Goal: Feedback & Contribution: Leave review/rating

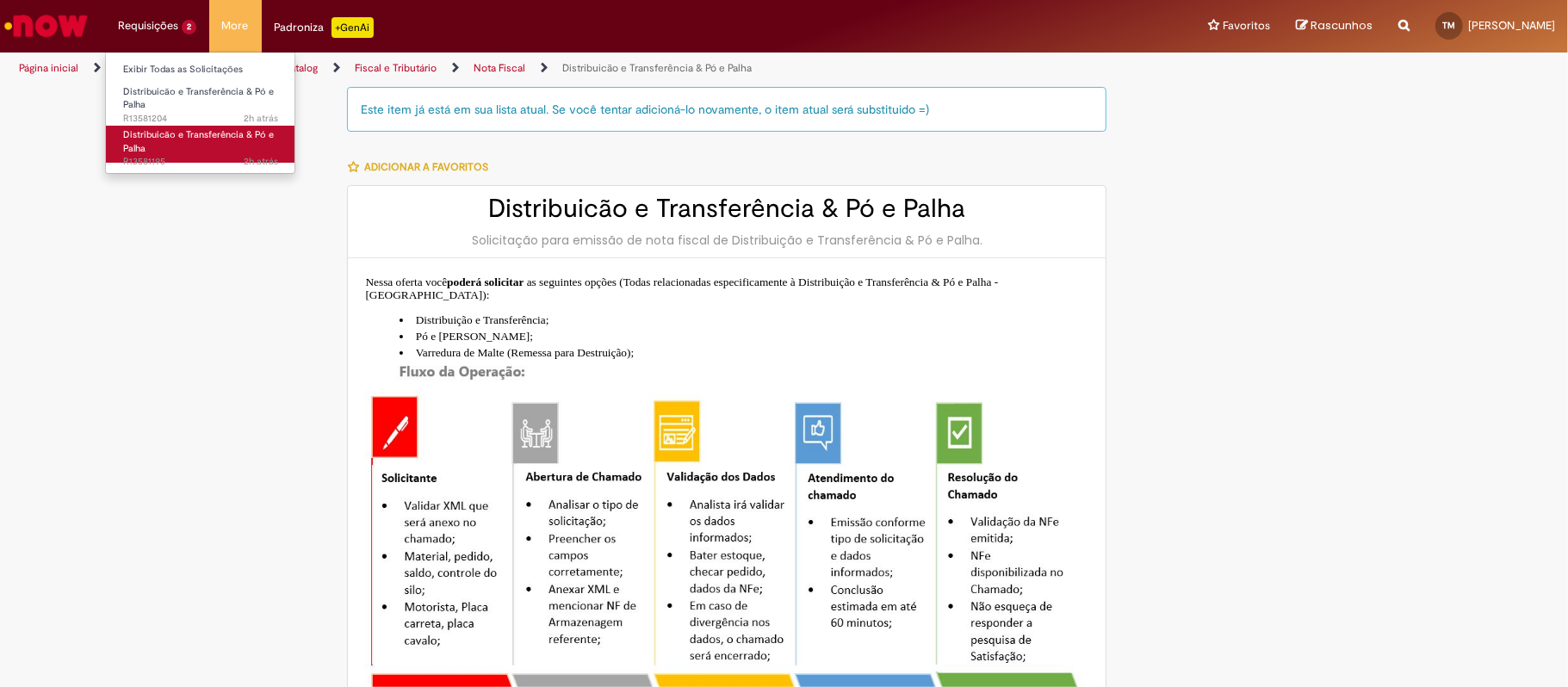
type input "**********"
click at [158, 149] on link "Distribuicão e Transferência & Pó e Palha 2h atrás 2 horas atrás R13581195" at bounding box center [200, 144] width 189 height 37
type input "**********"
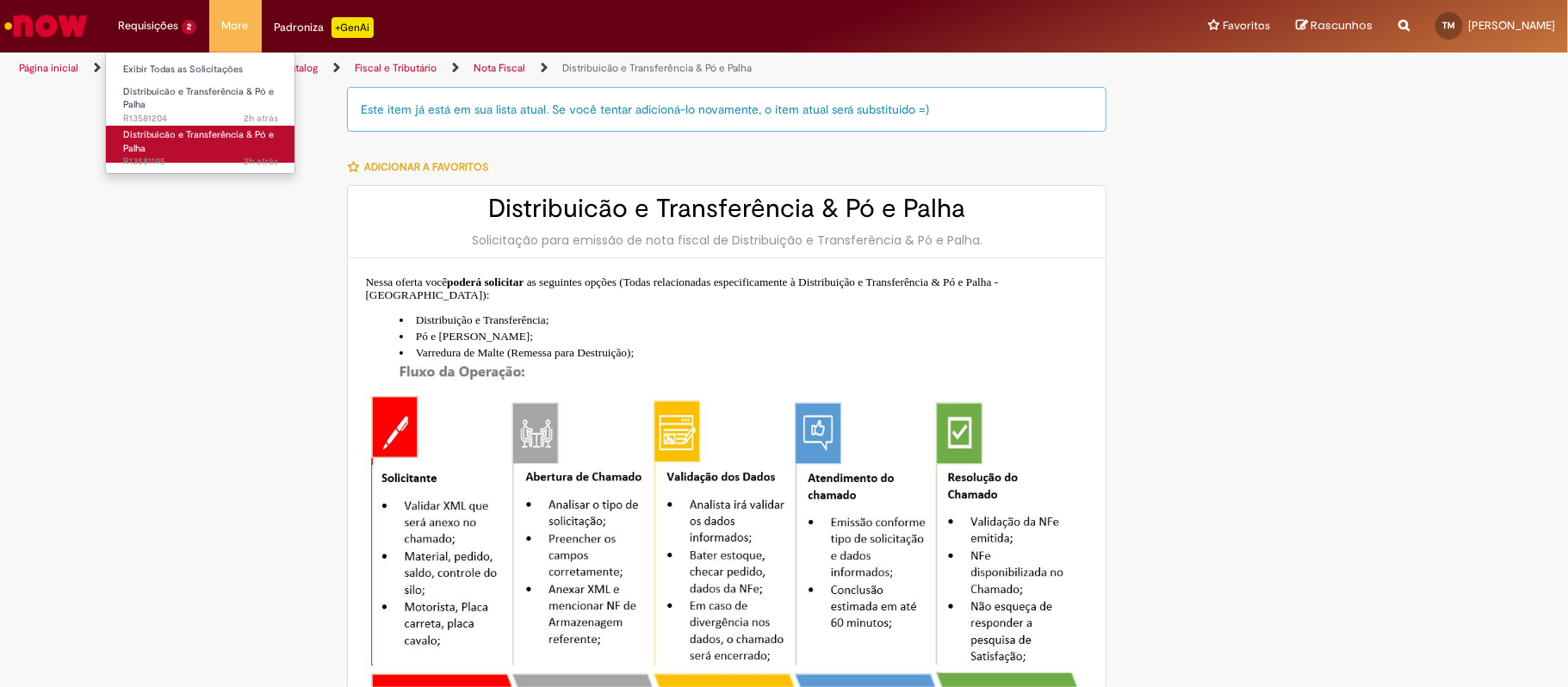
type input "**********"
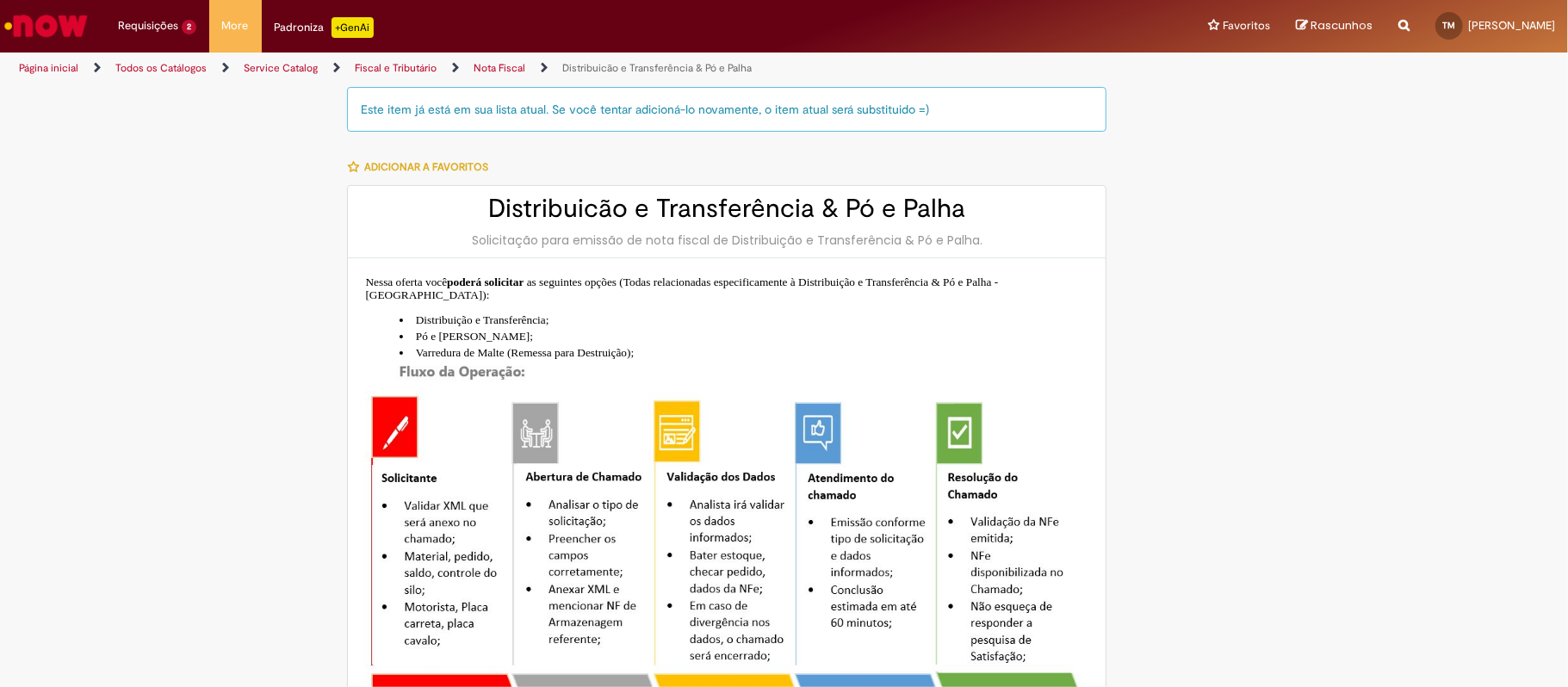
type input "**********"
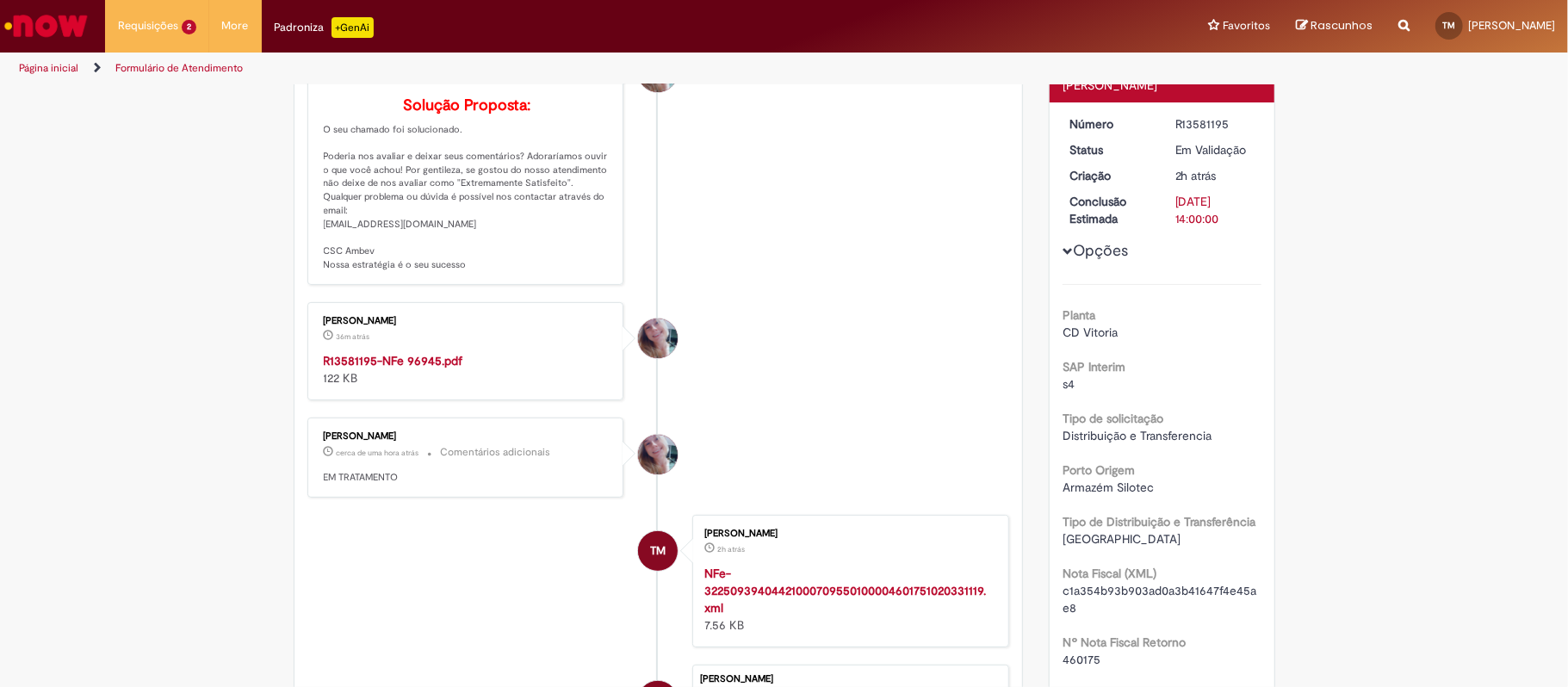
scroll to position [229, 0]
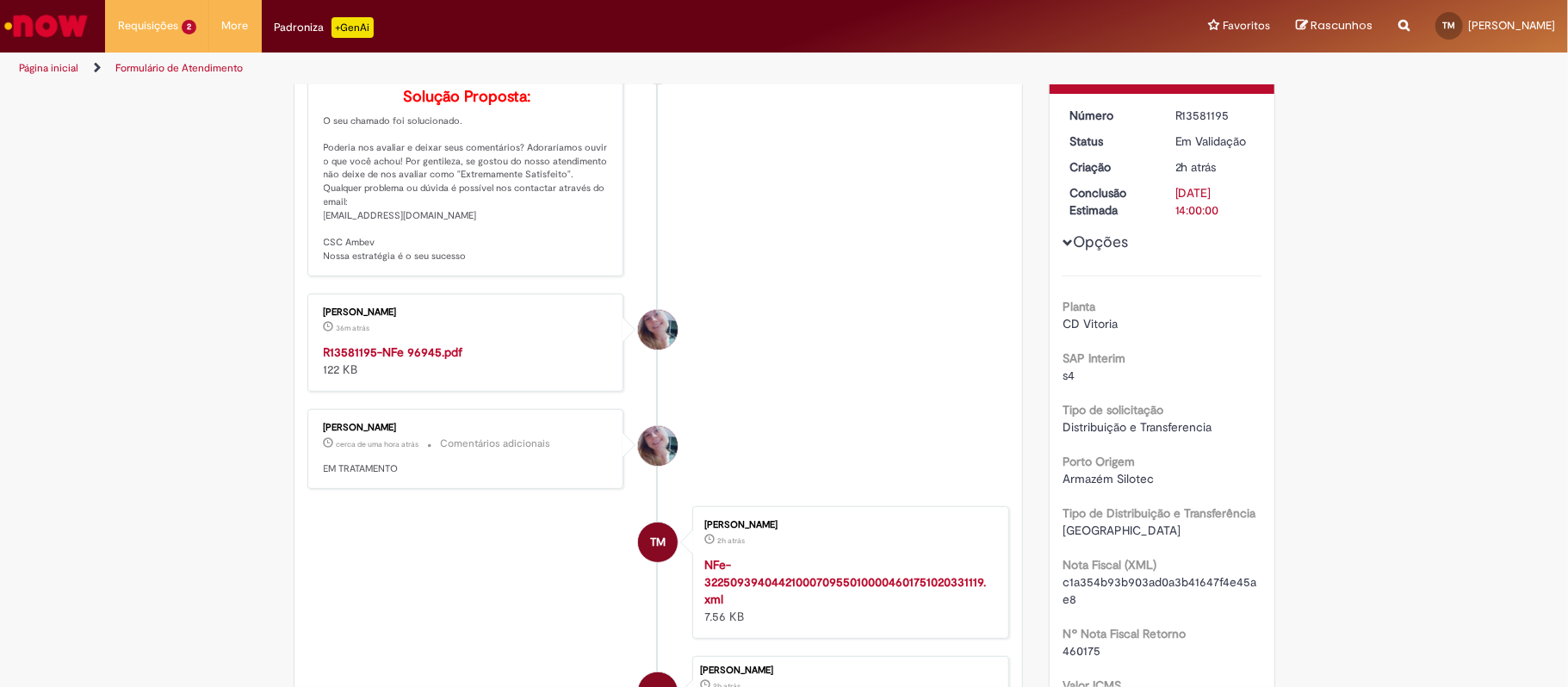
click at [403, 360] on strong "R13581195-NFe 96945.pdf" at bounding box center [393, 352] width 139 height 15
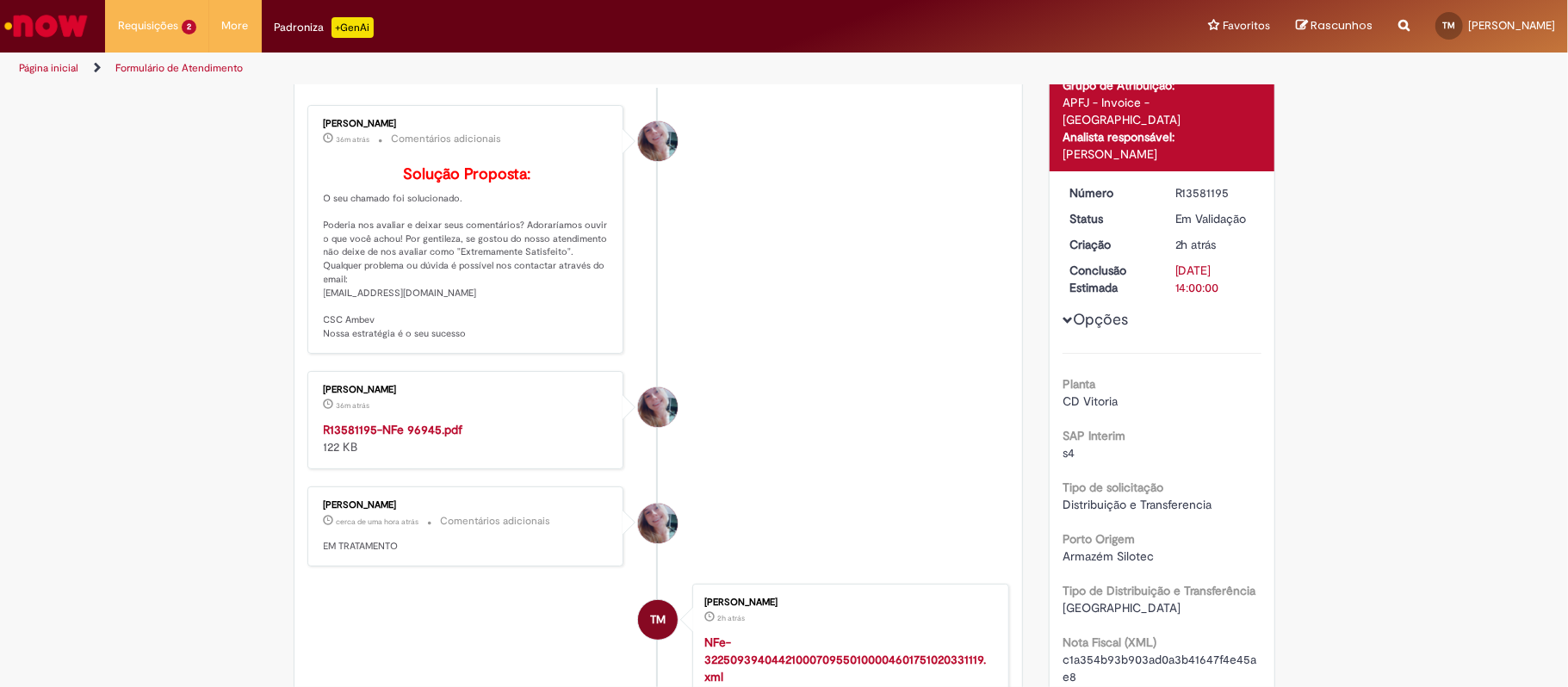
scroll to position [0, 0]
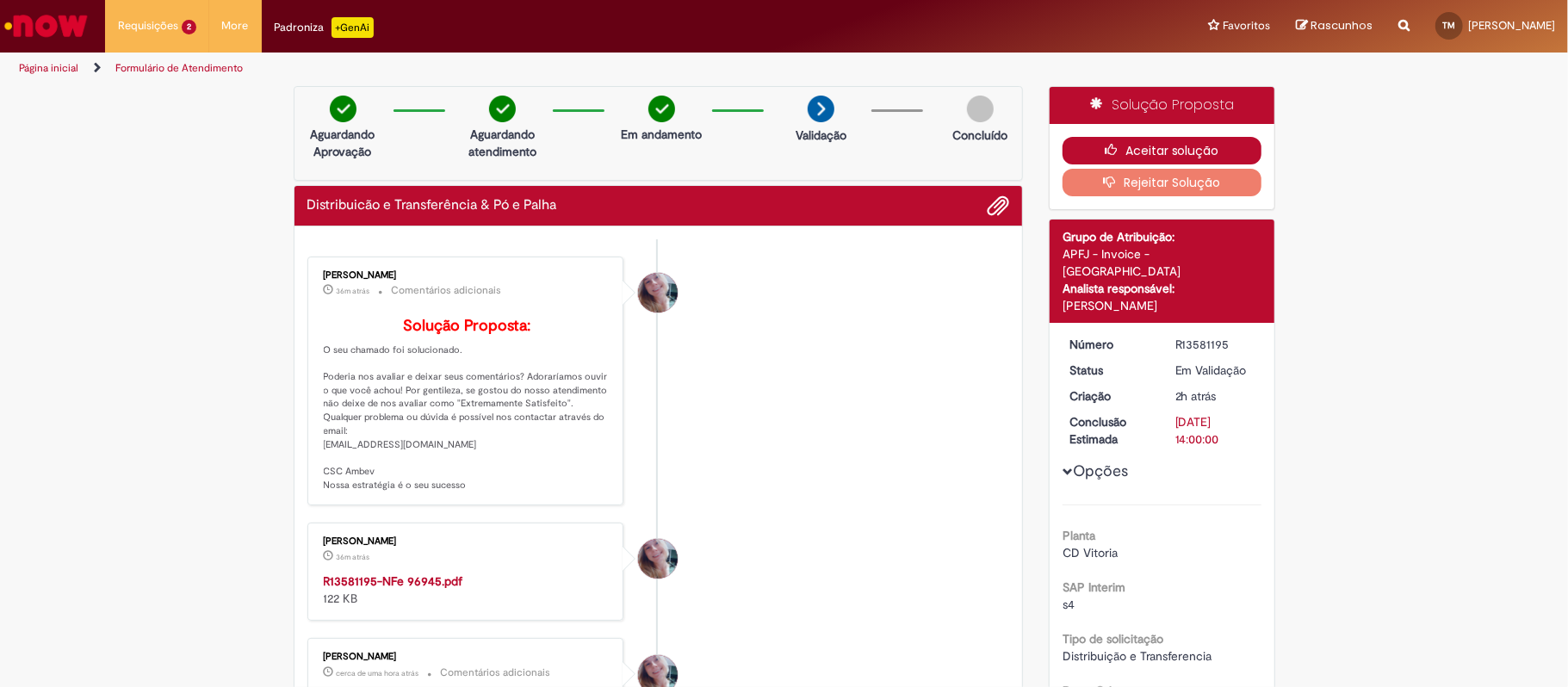
click at [1217, 138] on button "Aceitar solução" at bounding box center [1162, 150] width 199 height 27
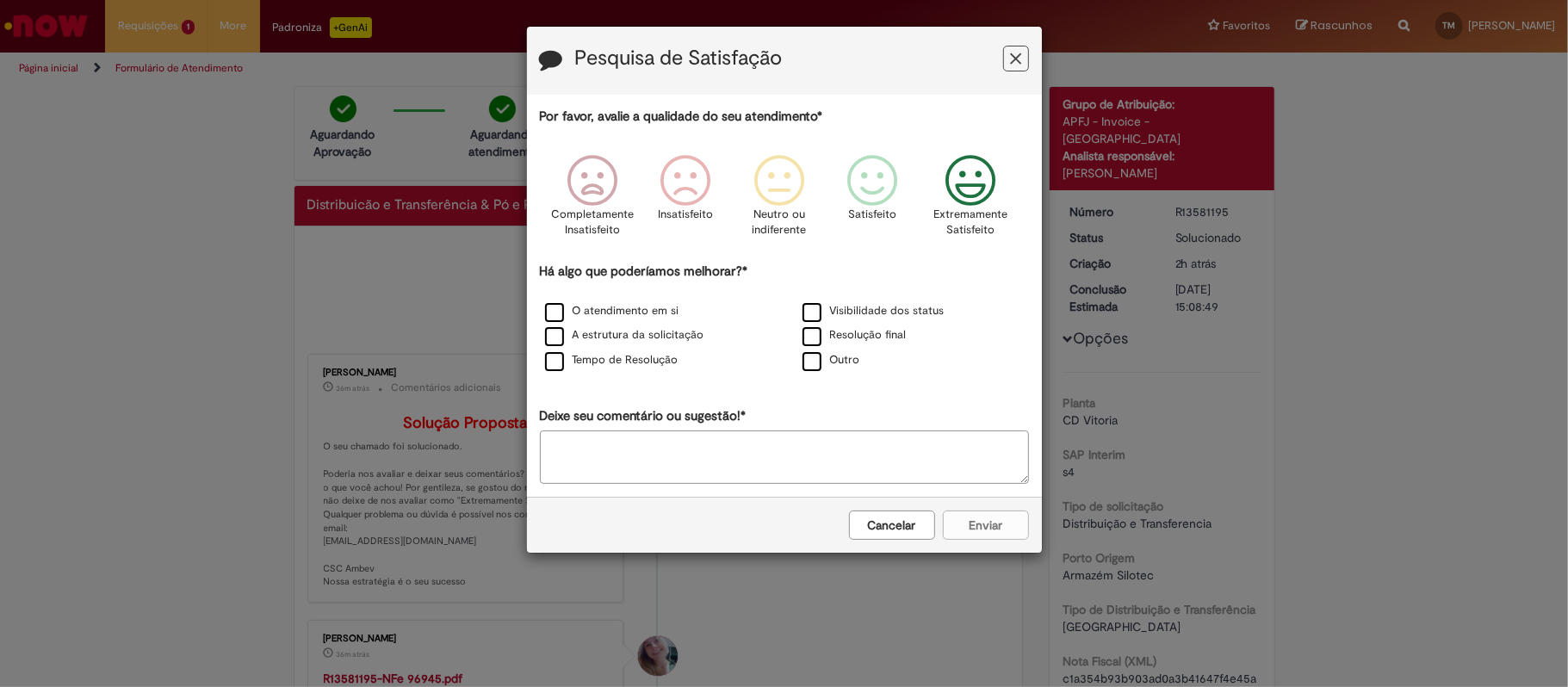
click at [988, 179] on icon "Feedback" at bounding box center [969, 180] width 65 height 52
click at [665, 332] on label "A estrutura da solicitação" at bounding box center [624, 336] width 159 height 16
click at [957, 534] on button "Enviar" at bounding box center [986, 525] width 86 height 29
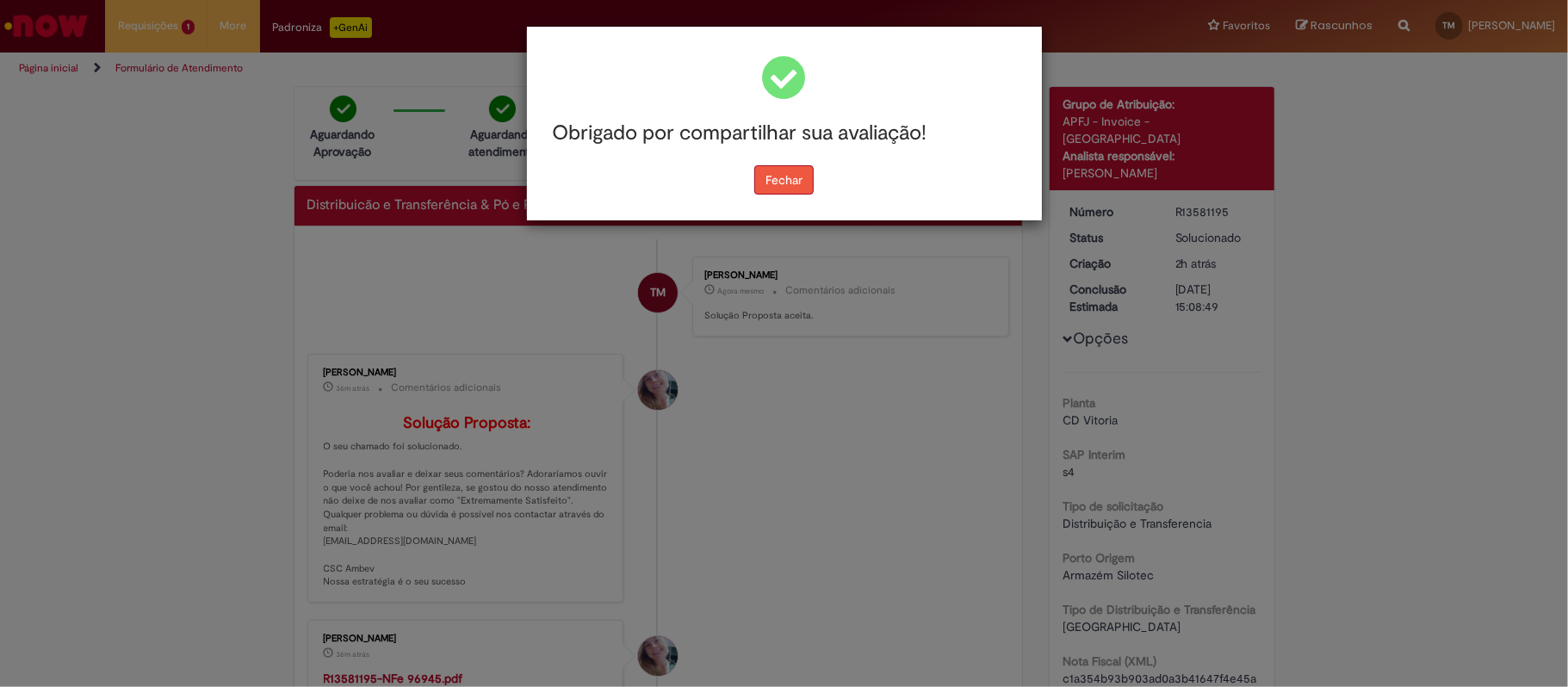
click at [768, 170] on button "Fechar" at bounding box center [784, 180] width 59 height 29
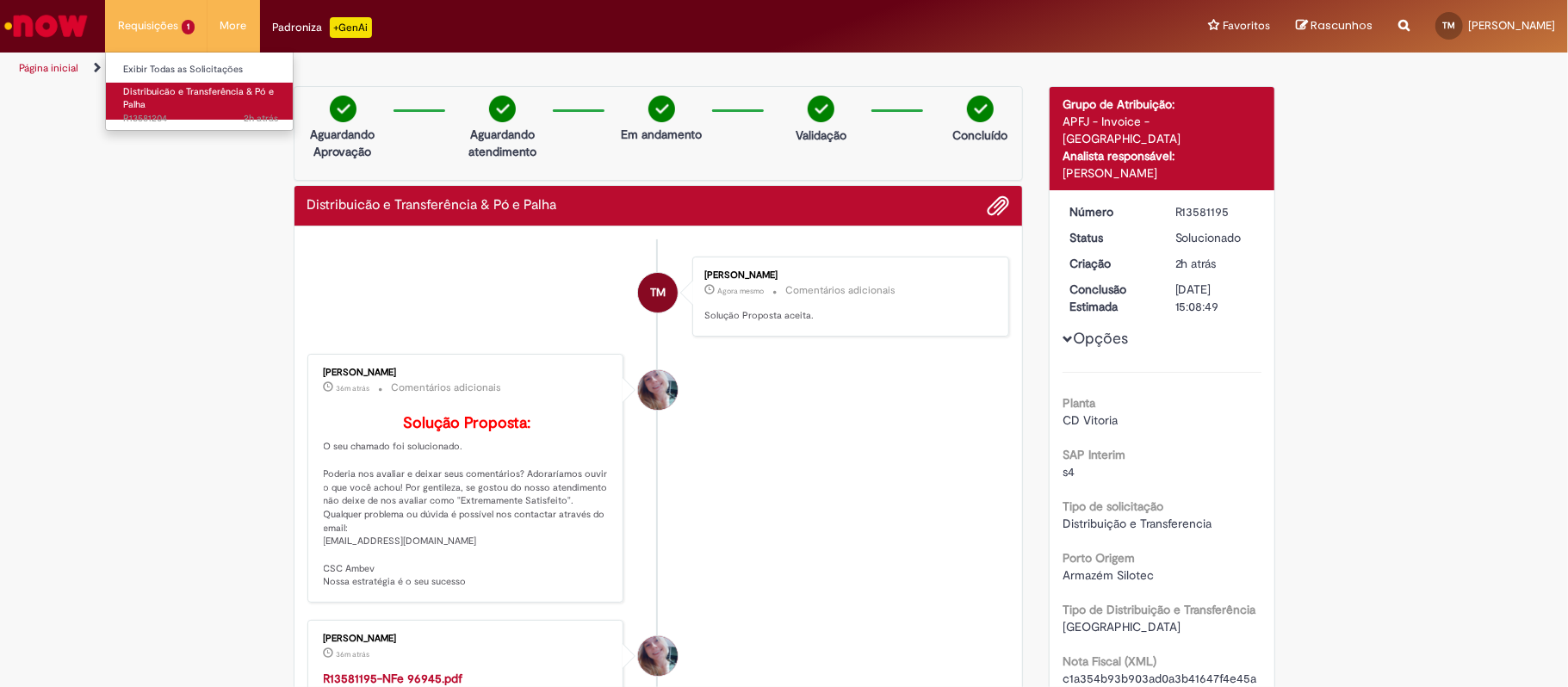
click at [170, 114] on span "2h atrás 2 horas atrás R13581204" at bounding box center [200, 118] width 155 height 14
click at [168, 112] on span "2h atrás 2 horas atrás R13581204" at bounding box center [200, 118] width 155 height 14
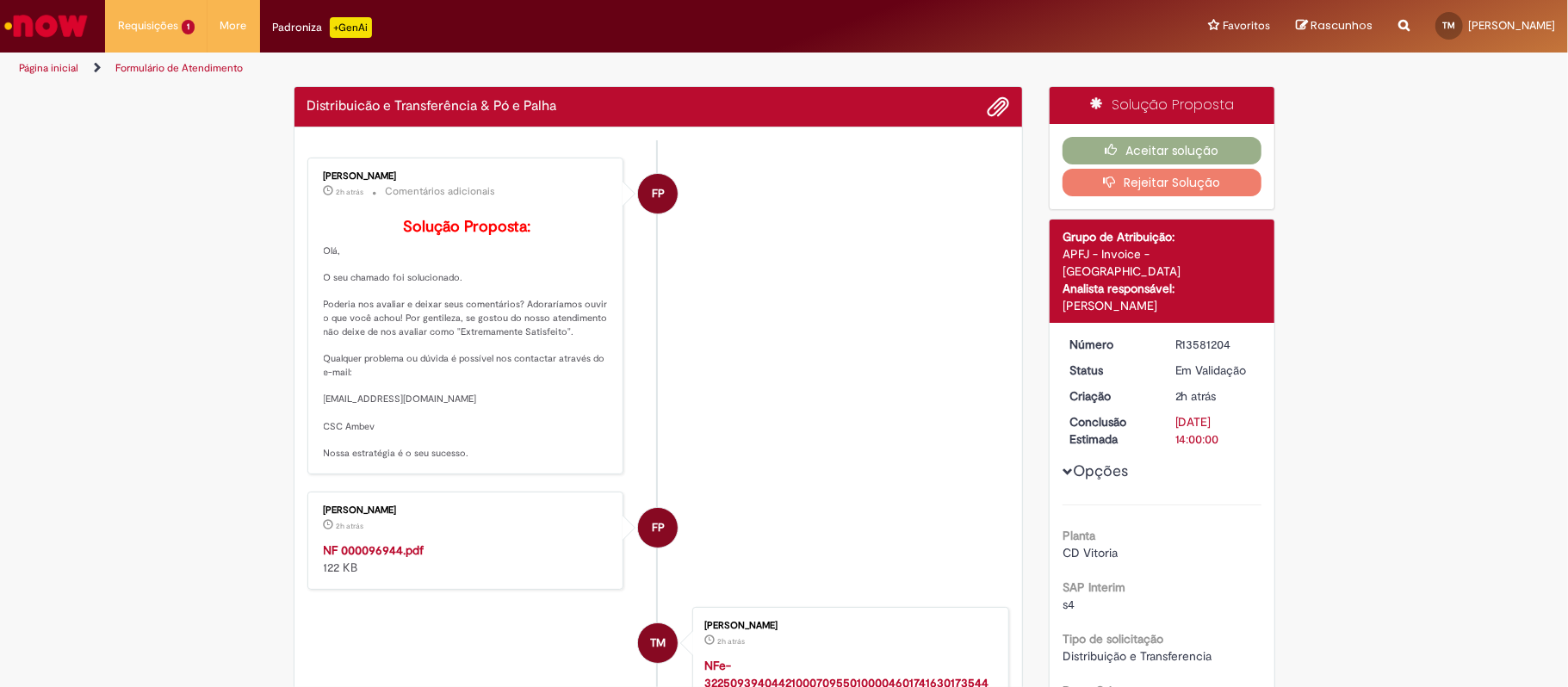
click at [377, 558] on strong "NF 000096944.pdf" at bounding box center [374, 550] width 101 height 15
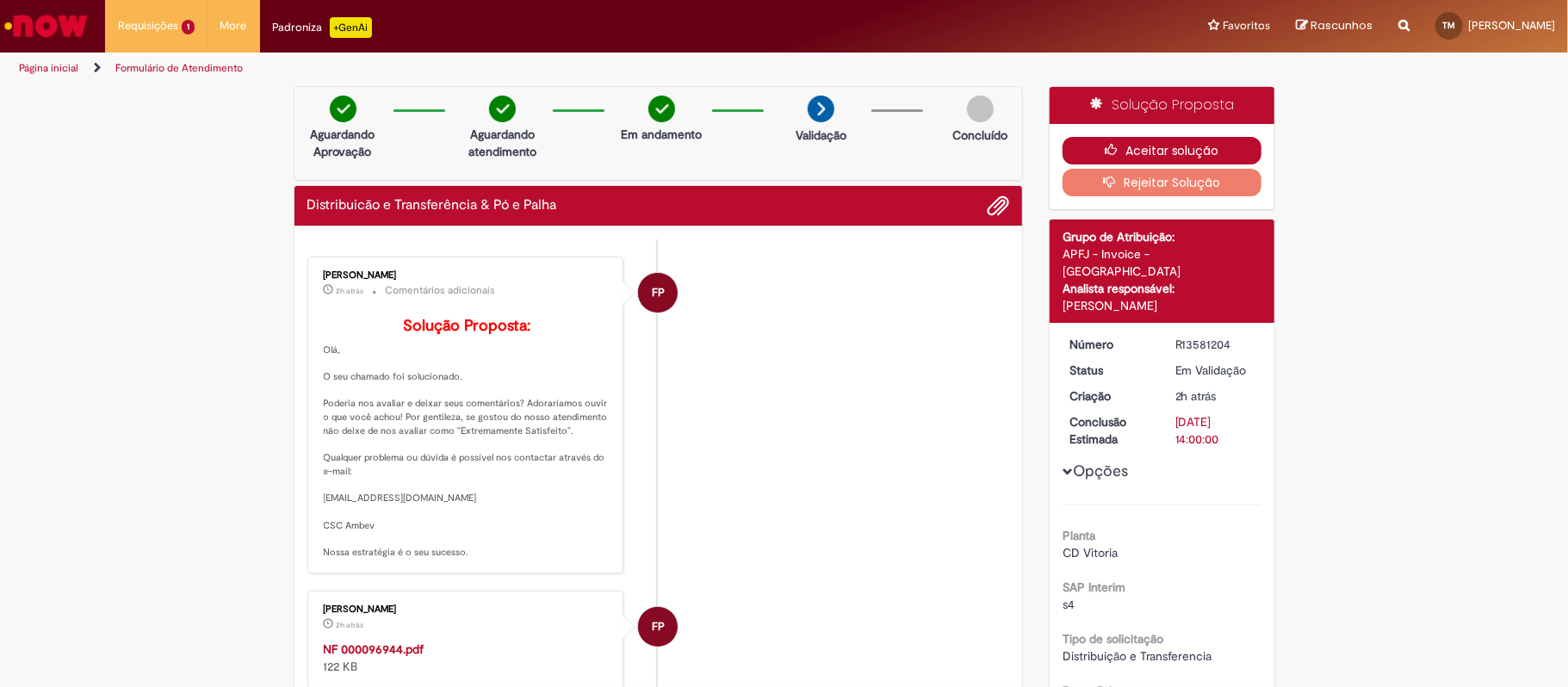
click at [1148, 148] on button "Aceitar solução" at bounding box center [1162, 150] width 199 height 27
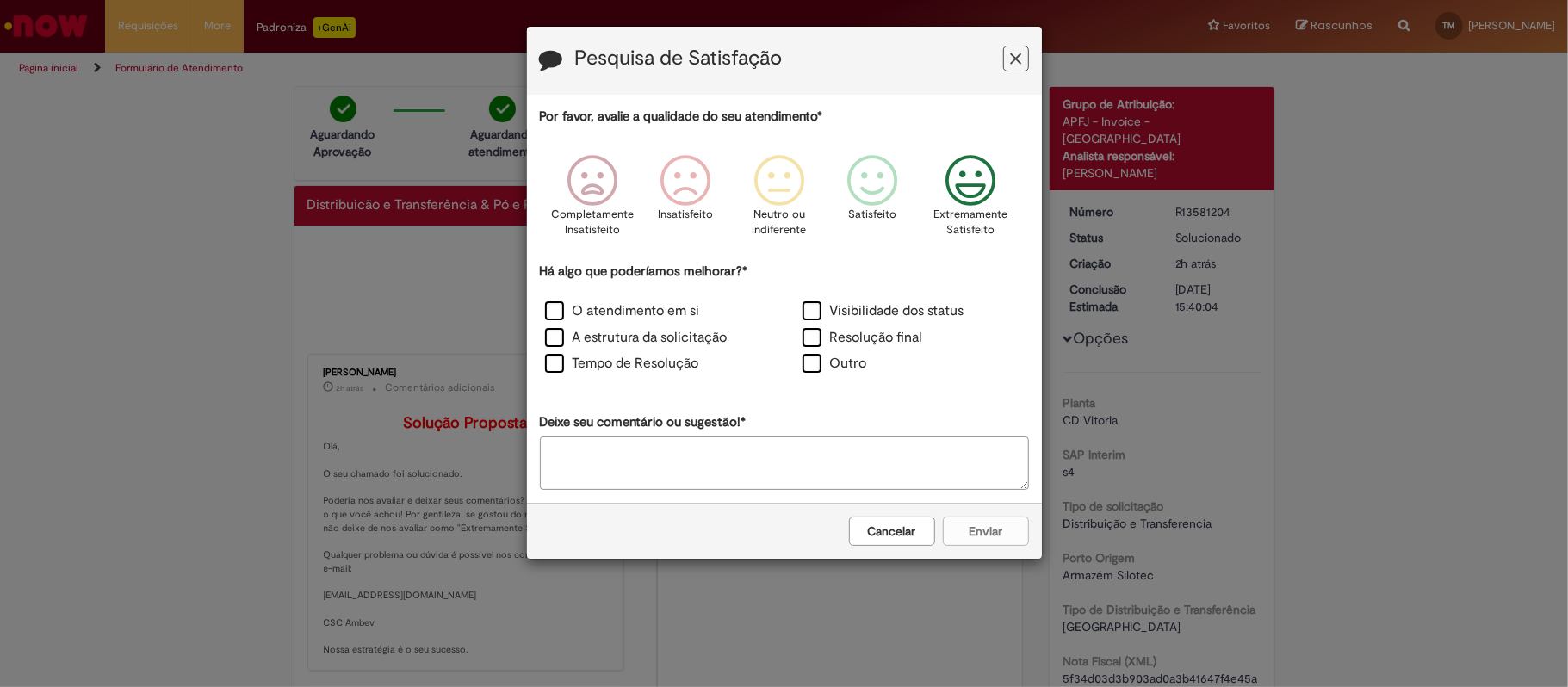
click at [986, 200] on icon "Feedback" at bounding box center [969, 180] width 65 height 52
click at [635, 315] on label "O atendimento em si" at bounding box center [622, 311] width 155 height 20
click at [637, 326] on div "O atendimento em si Visibilidade dos status A estrutura da solicitação Resoluçã…" at bounding box center [784, 339] width 515 height 80
click at [561, 343] on label "A estrutura da solicitação" at bounding box center [636, 338] width 183 height 20
click at [560, 304] on label "O atendimento em si" at bounding box center [622, 311] width 155 height 20
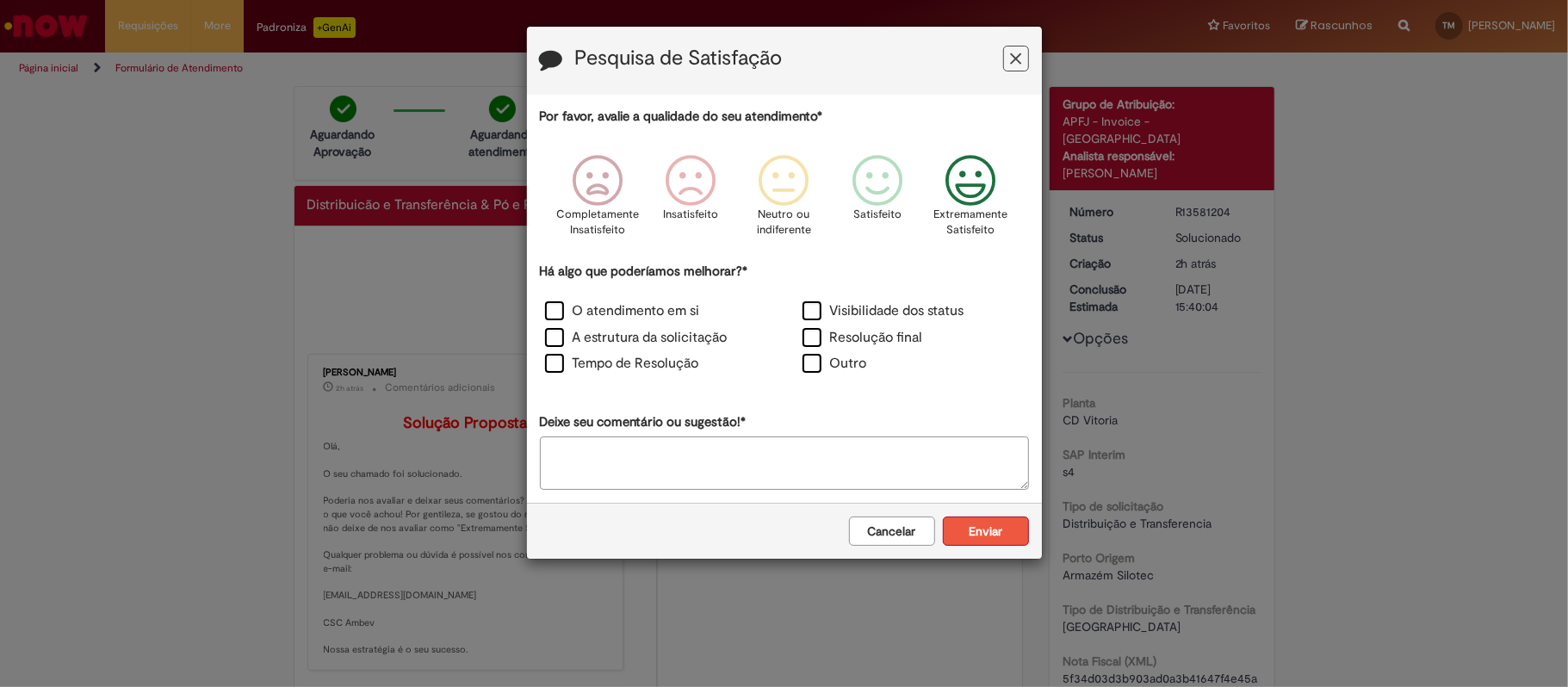
click at [1001, 534] on button "Enviar" at bounding box center [986, 531] width 86 height 29
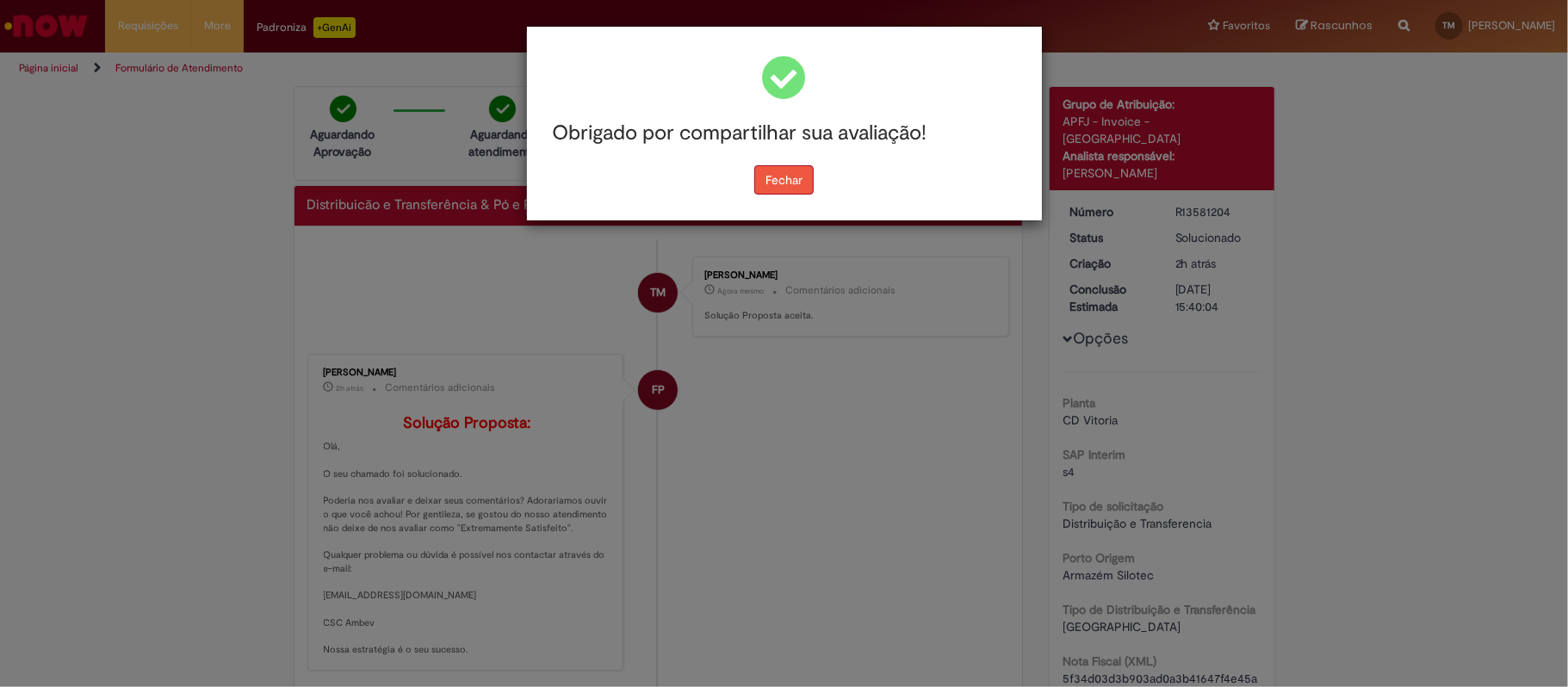
click at [766, 181] on button "Fechar" at bounding box center [784, 180] width 59 height 29
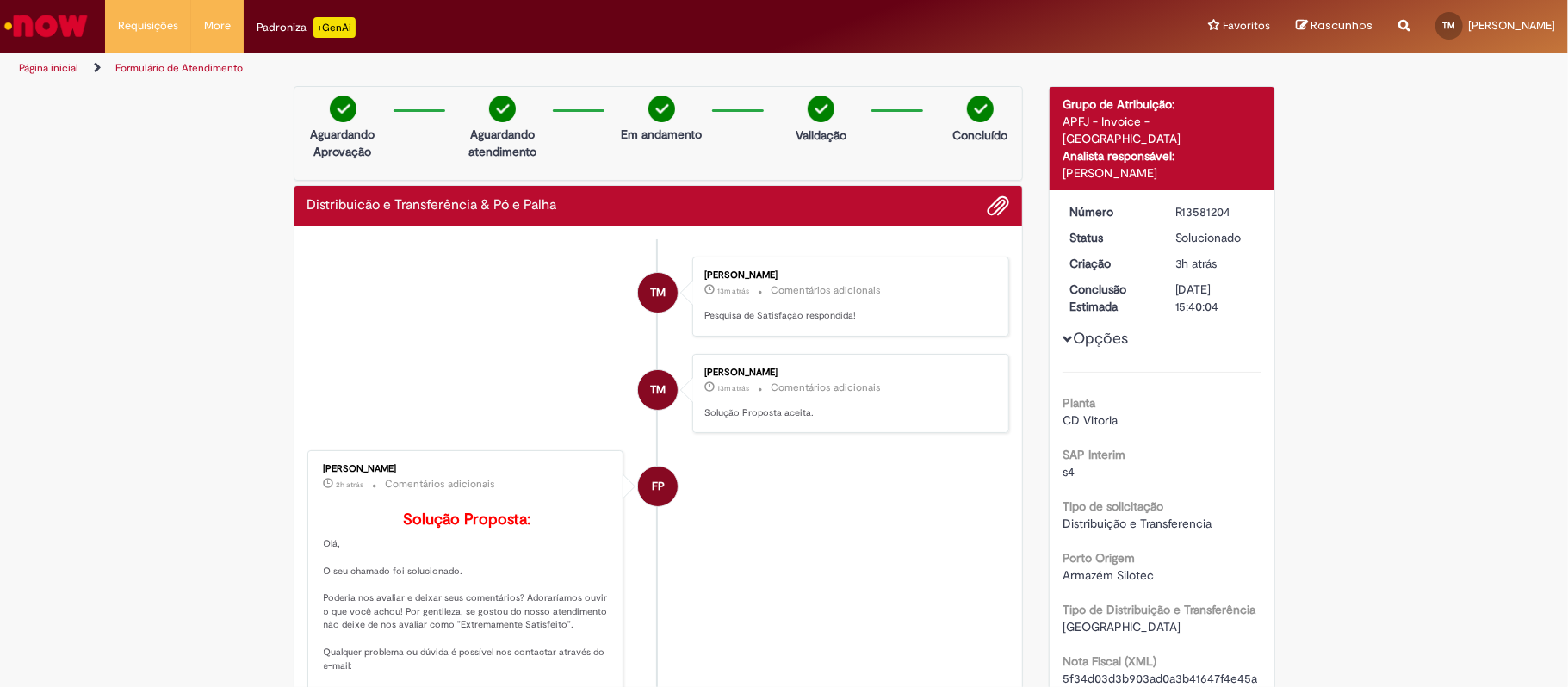
drag, startPoint x: 521, startPoint y: 555, endPoint x: 611, endPoint y: 451, distance: 137.5
click at [521, 555] on p "Solução Proposta: [GEOGRAPHIC_DATA], O seu chamado foi solucionado. Poderia nos…" at bounding box center [467, 632] width 287 height 242
